Goal: Book appointment/travel/reservation

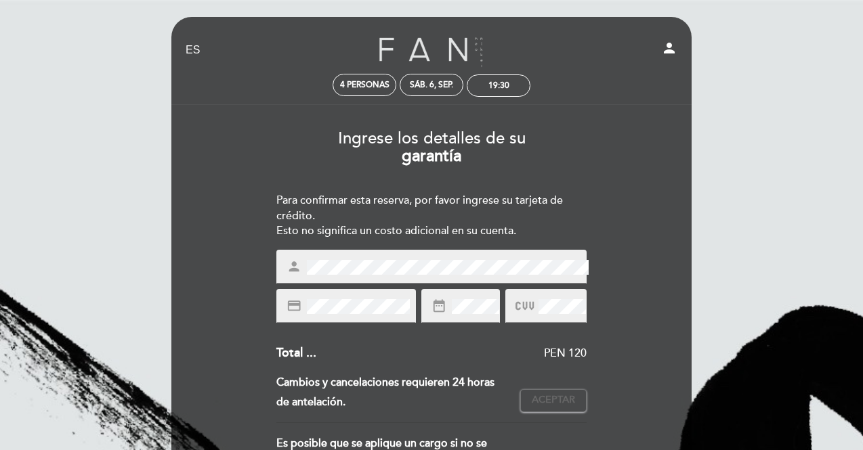
select select "es"
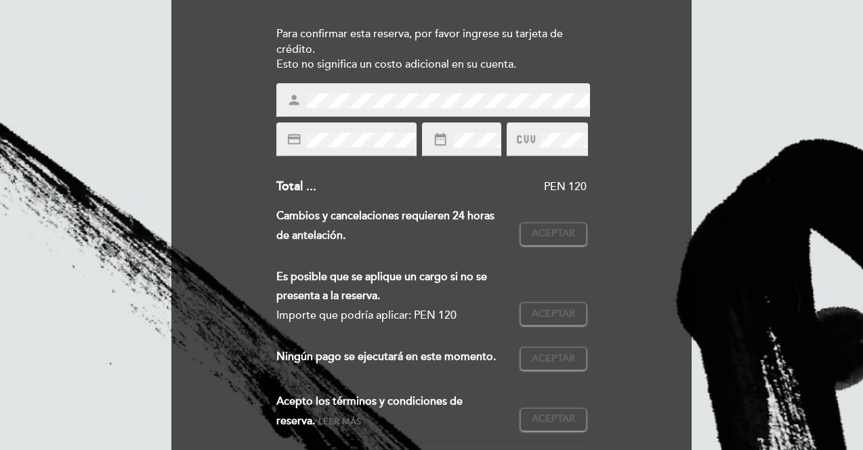
click at [382, 91] on div "person" at bounding box center [432, 100] width 313 height 34
click at [461, 148] on div "date_range" at bounding box center [461, 140] width 79 height 34
click at [518, 139] on icon at bounding box center [526, 140] width 18 height 22
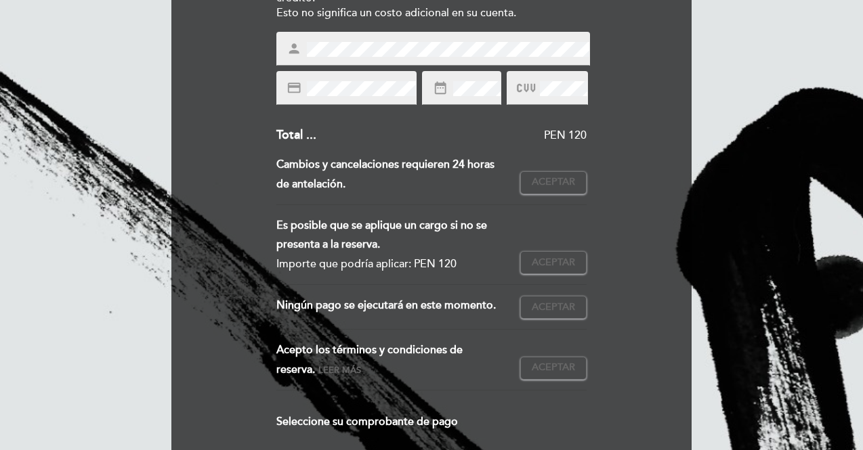
click at [416, 220] on div "Es posible que se aplique un cargo si no se presenta a la reserva." at bounding box center [393, 235] width 234 height 39
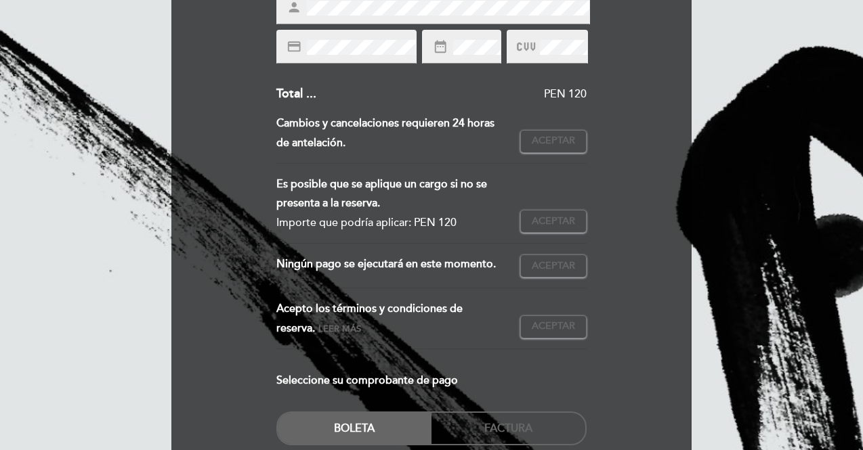
scroll to position [260, 0]
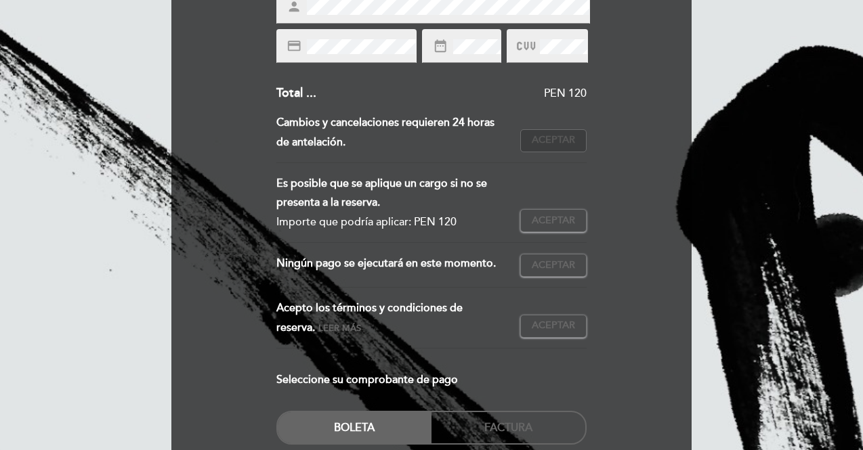
click at [542, 140] on span "Aceptar" at bounding box center [552, 140] width 43 height 14
click at [560, 223] on span "Aceptar" at bounding box center [552, 221] width 43 height 14
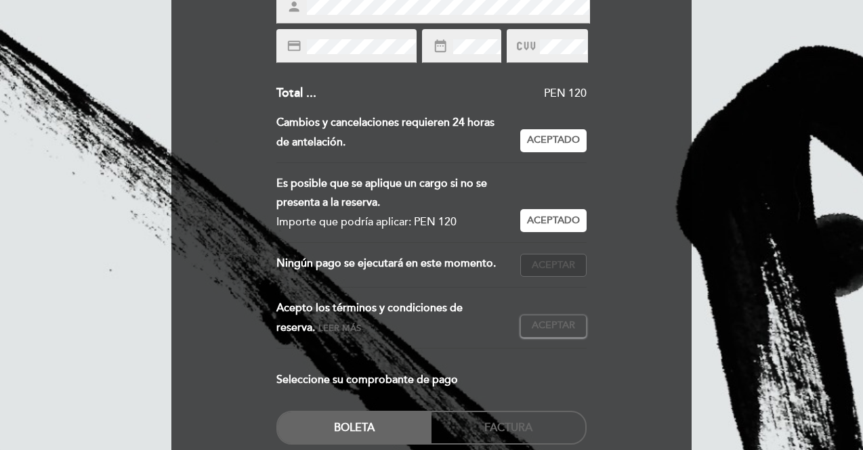
click at [560, 269] on span "Aceptar" at bounding box center [552, 266] width 43 height 14
click at [555, 322] on span "Aceptar" at bounding box center [552, 326] width 43 height 14
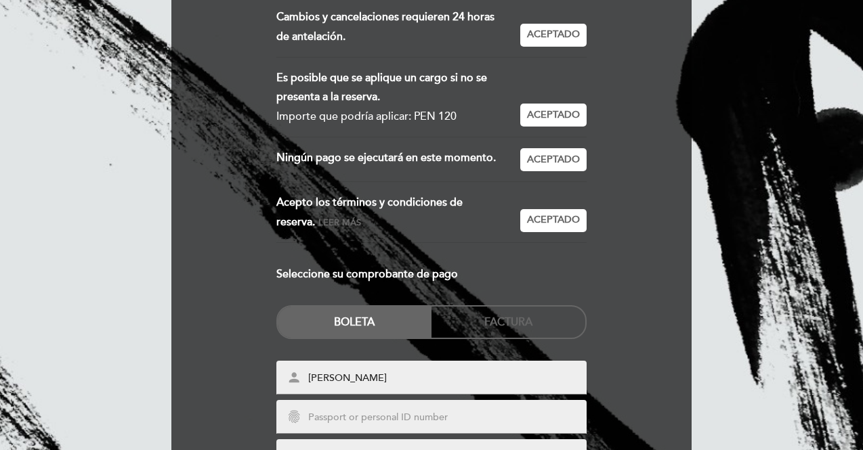
scroll to position [489, 0]
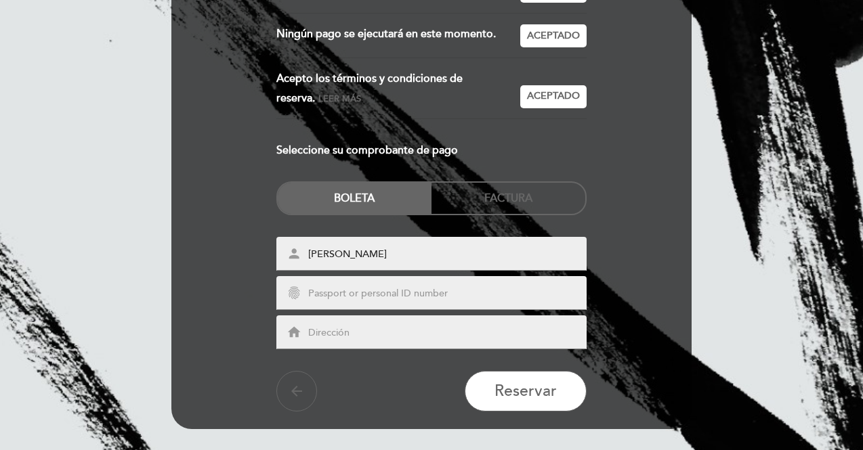
click at [432, 294] on input "text" at bounding box center [448, 294] width 282 height 16
type input "74238678"
click at [378, 335] on input "text" at bounding box center [448, 334] width 282 height 16
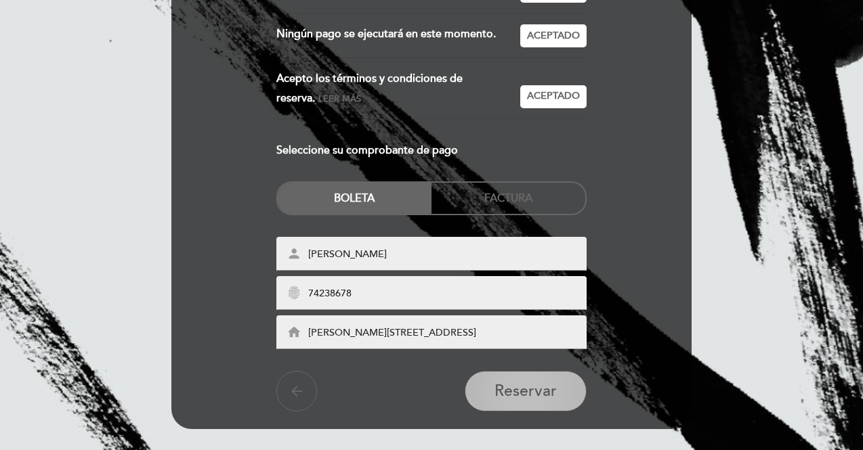
type input "[PERSON_NAME][STREET_ADDRESS]"
click at [528, 380] on button "Reservar" at bounding box center [525, 391] width 122 height 41
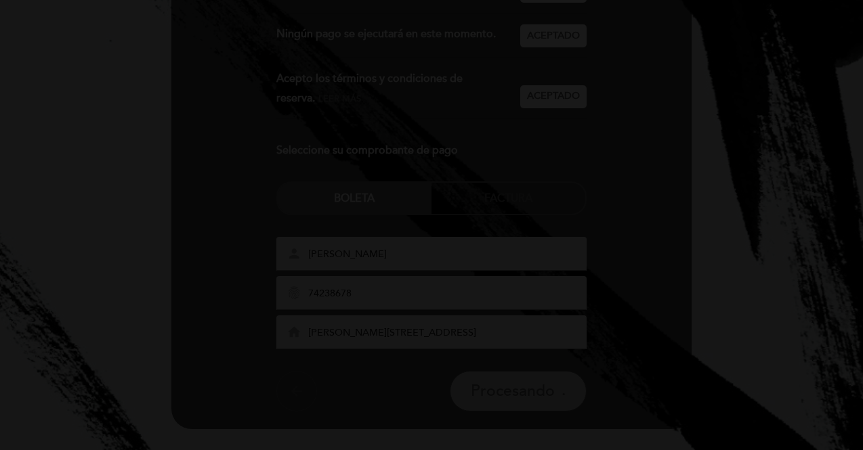
scroll to position [0, 0]
